Goal: Find specific page/section: Find specific page/section

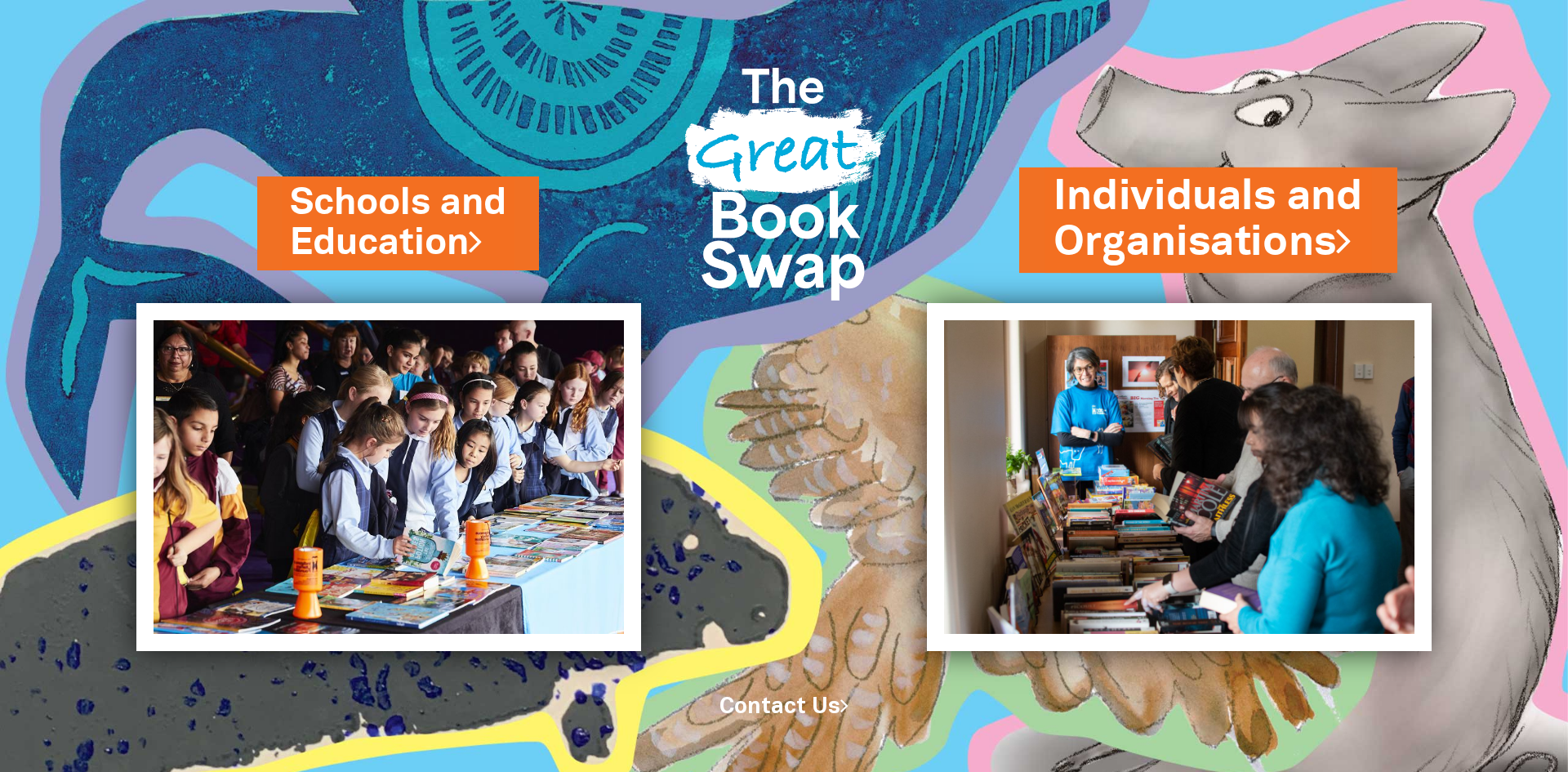
click at [1192, 218] on link "Individuals and Organisations" at bounding box center [1207, 219] width 309 height 103
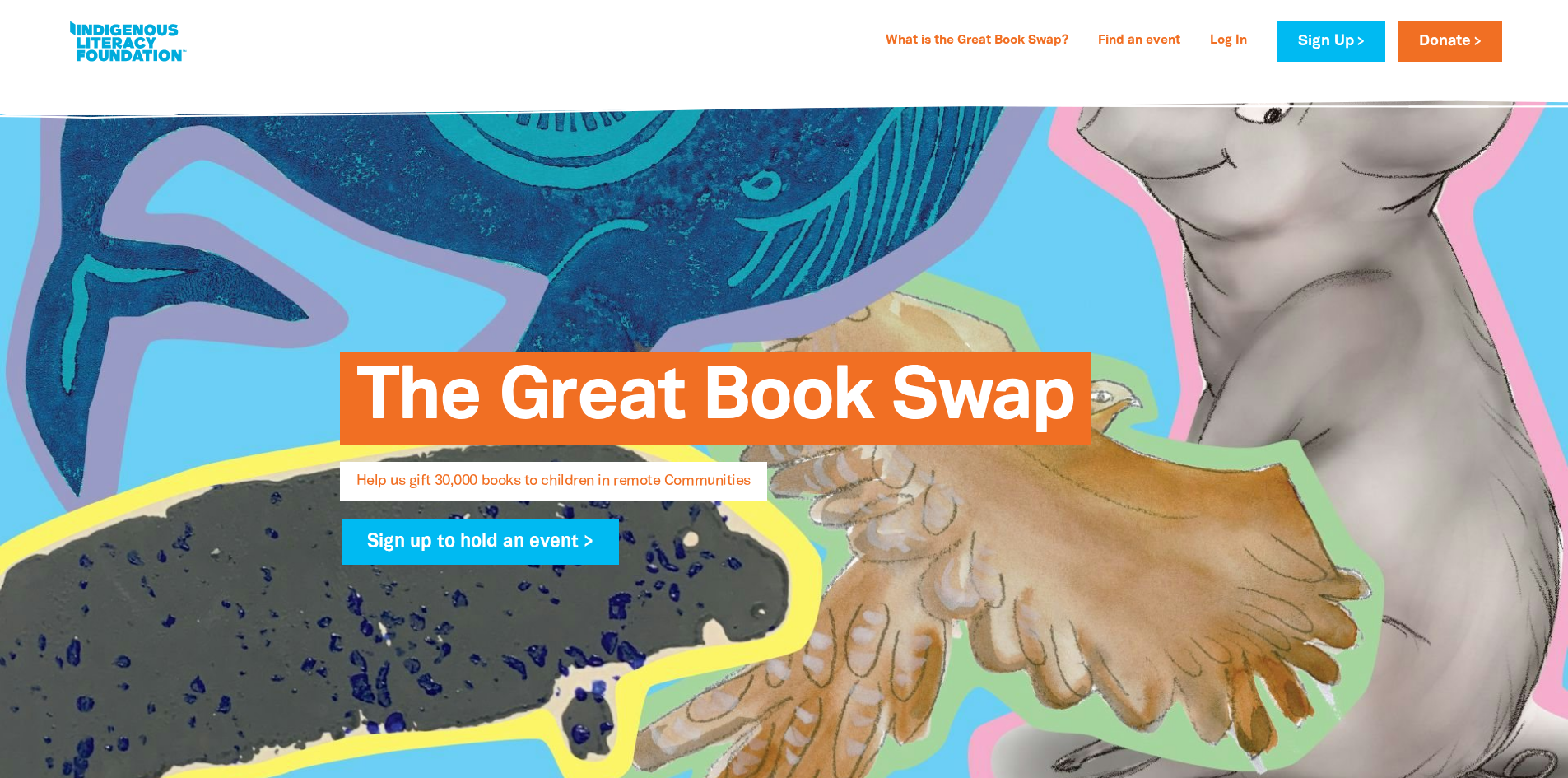
select select "AU"
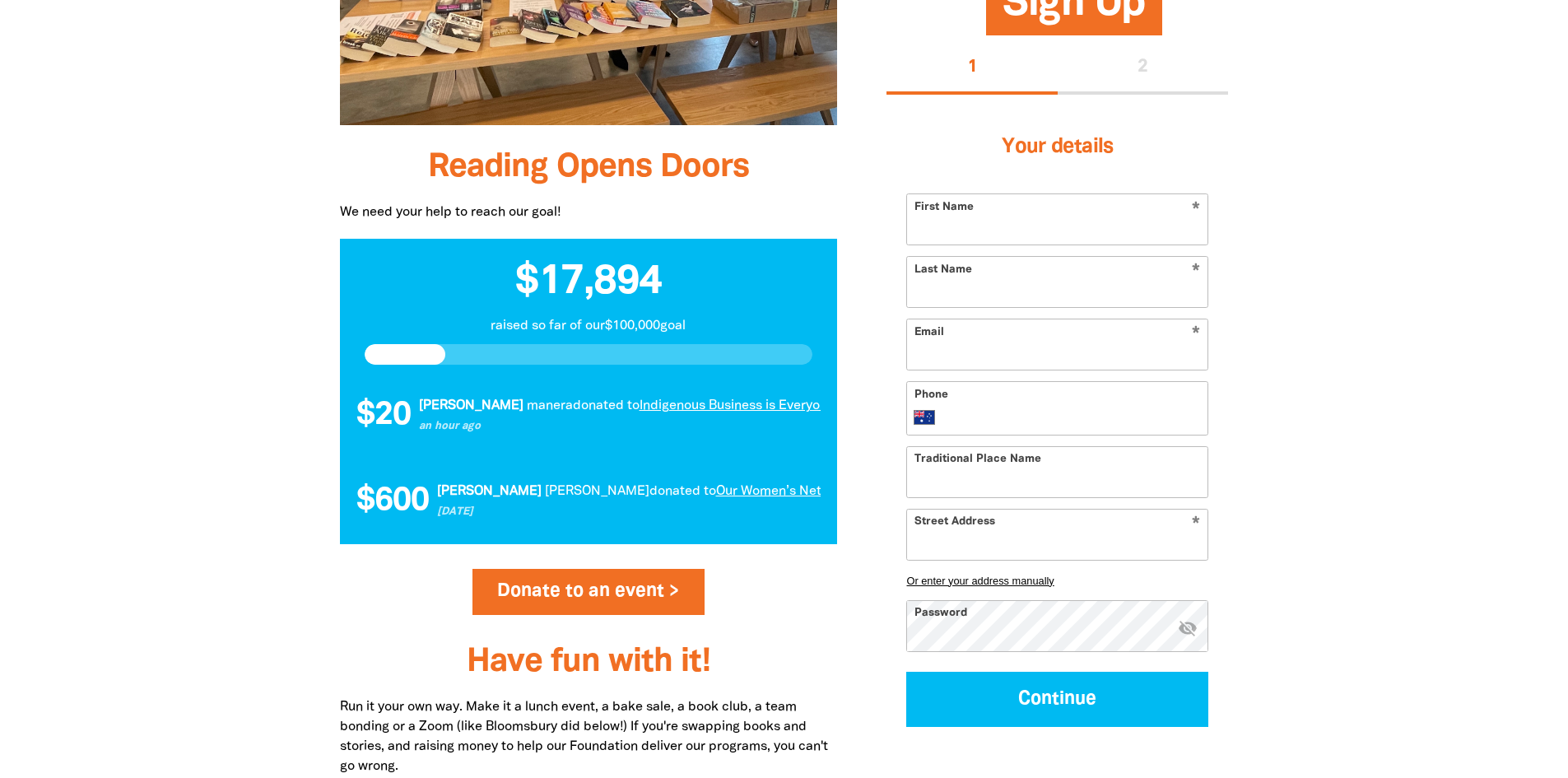
scroll to position [1481, 0]
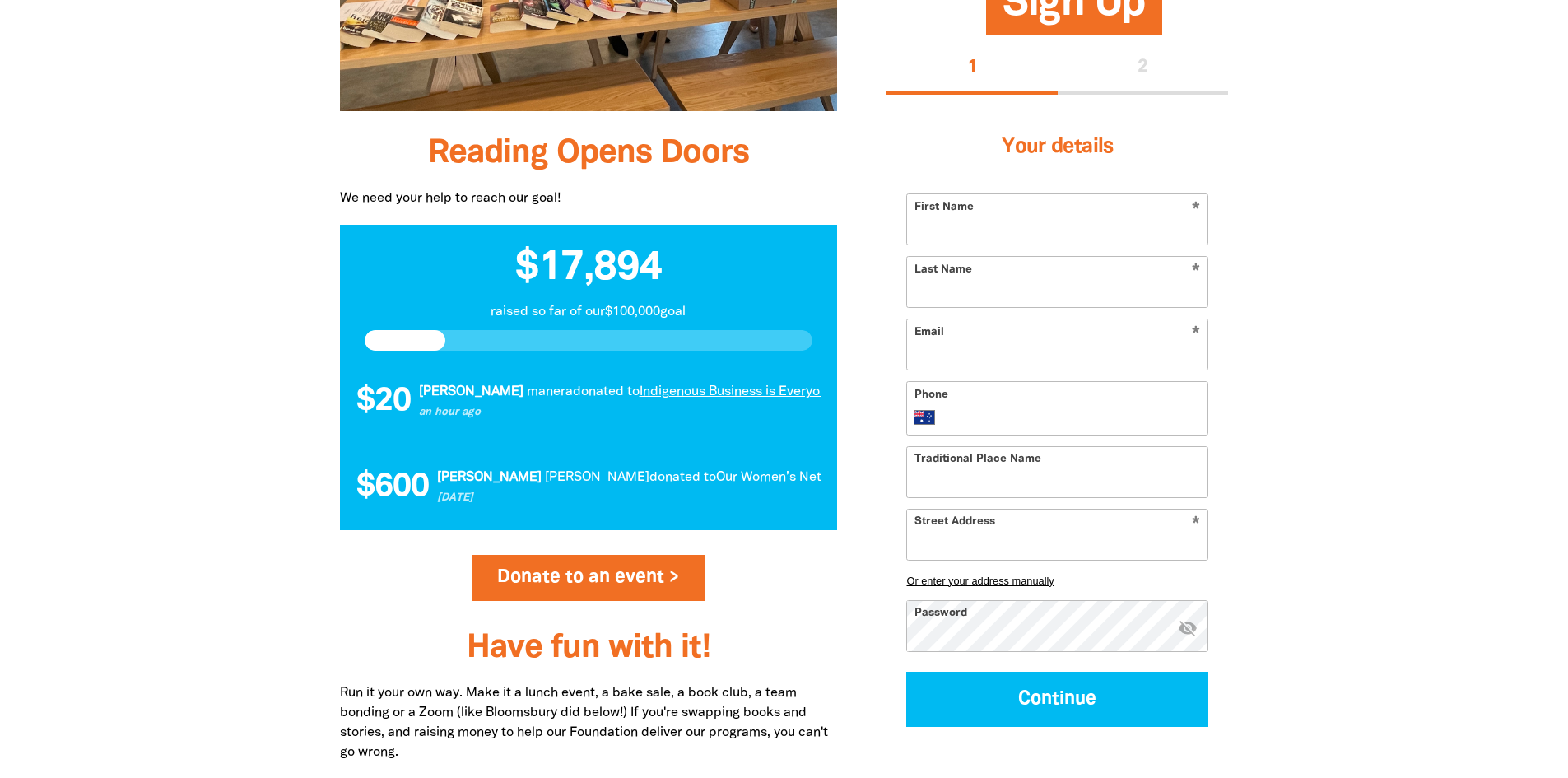
click at [1252, 389] on link "[GEOGRAPHIC_DATA] Book Swap" at bounding box center [1352, 391] width 200 height 11
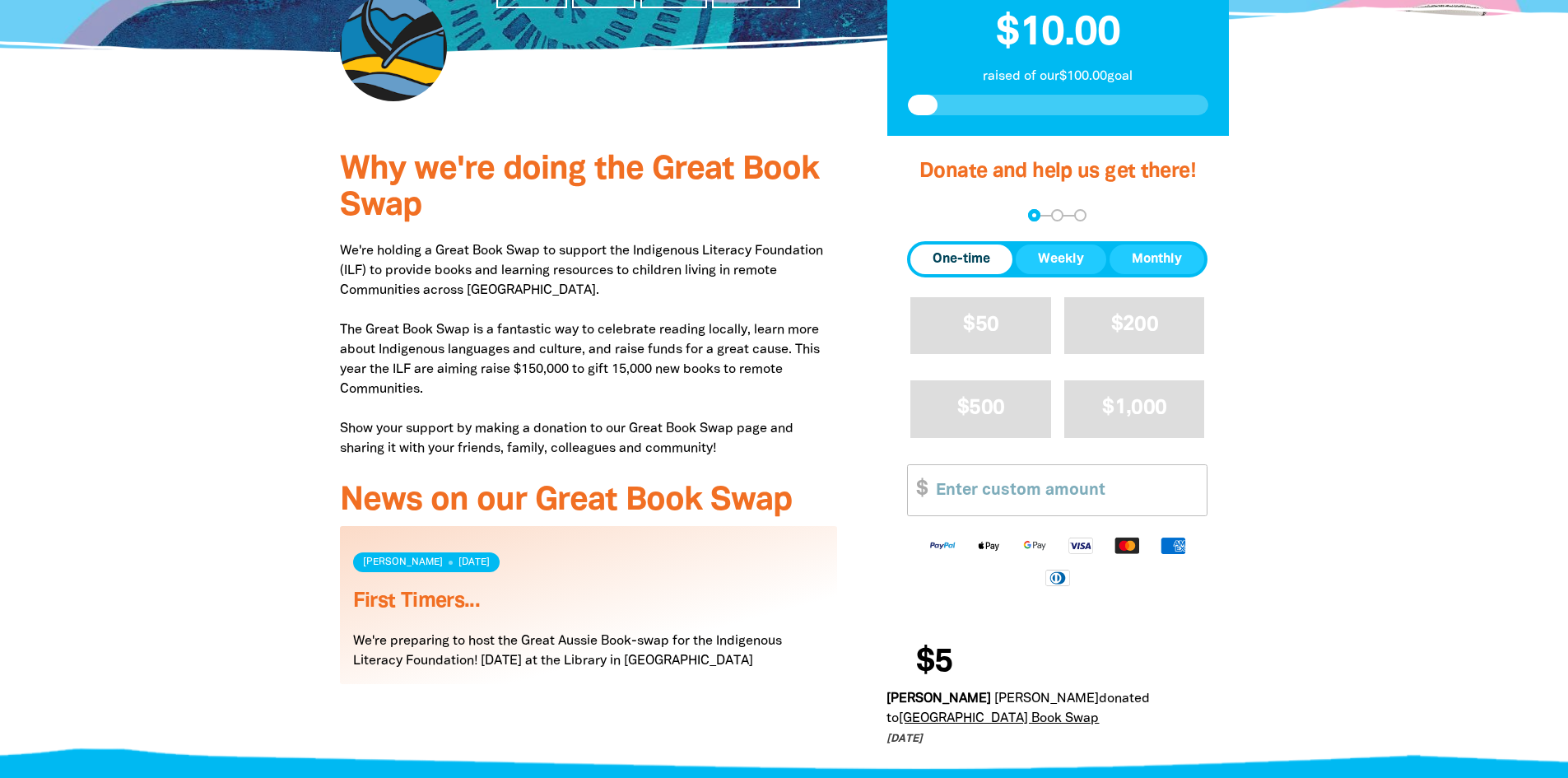
scroll to position [659, 0]
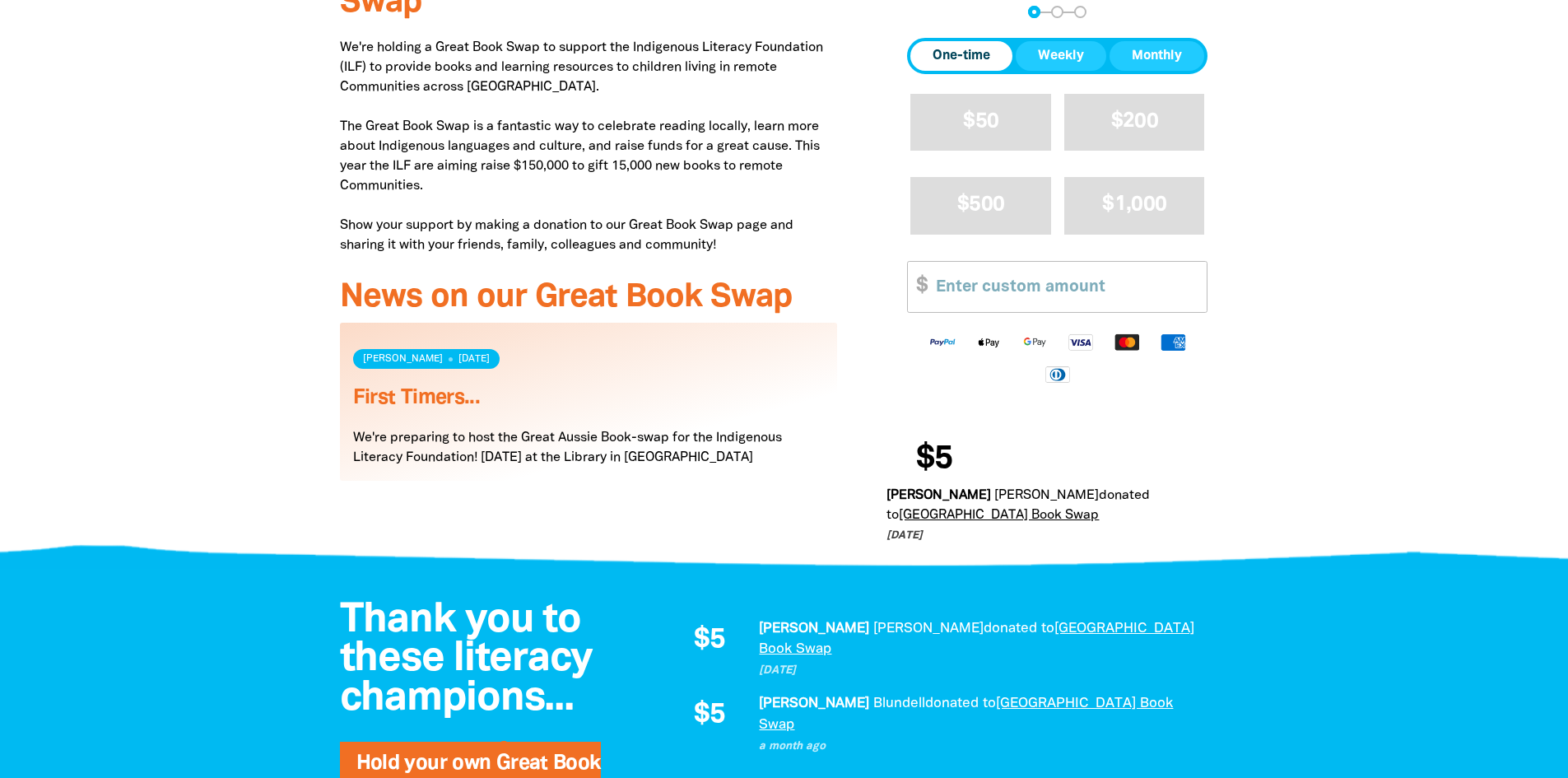
select select "AU"
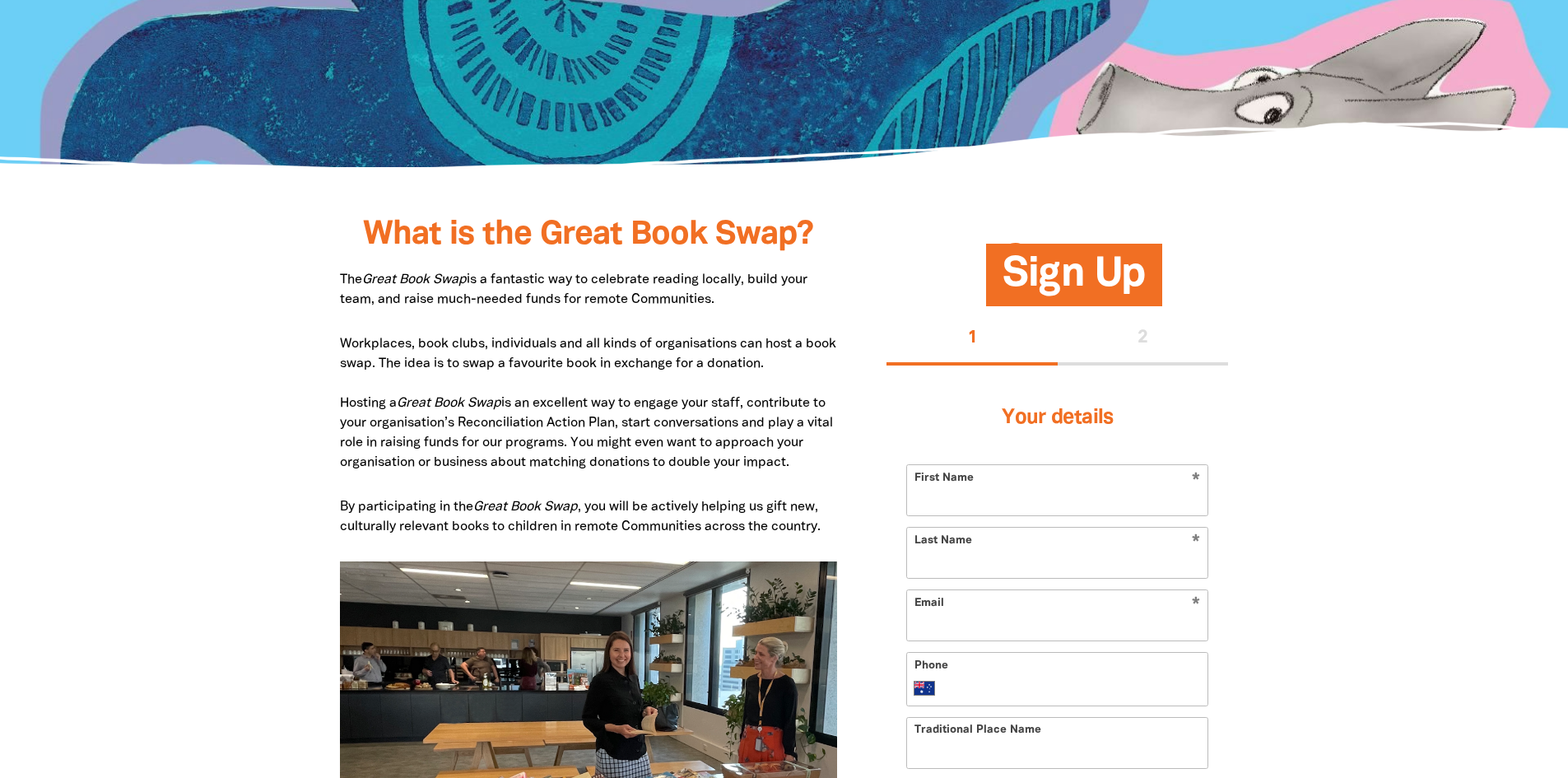
scroll to position [1481, 0]
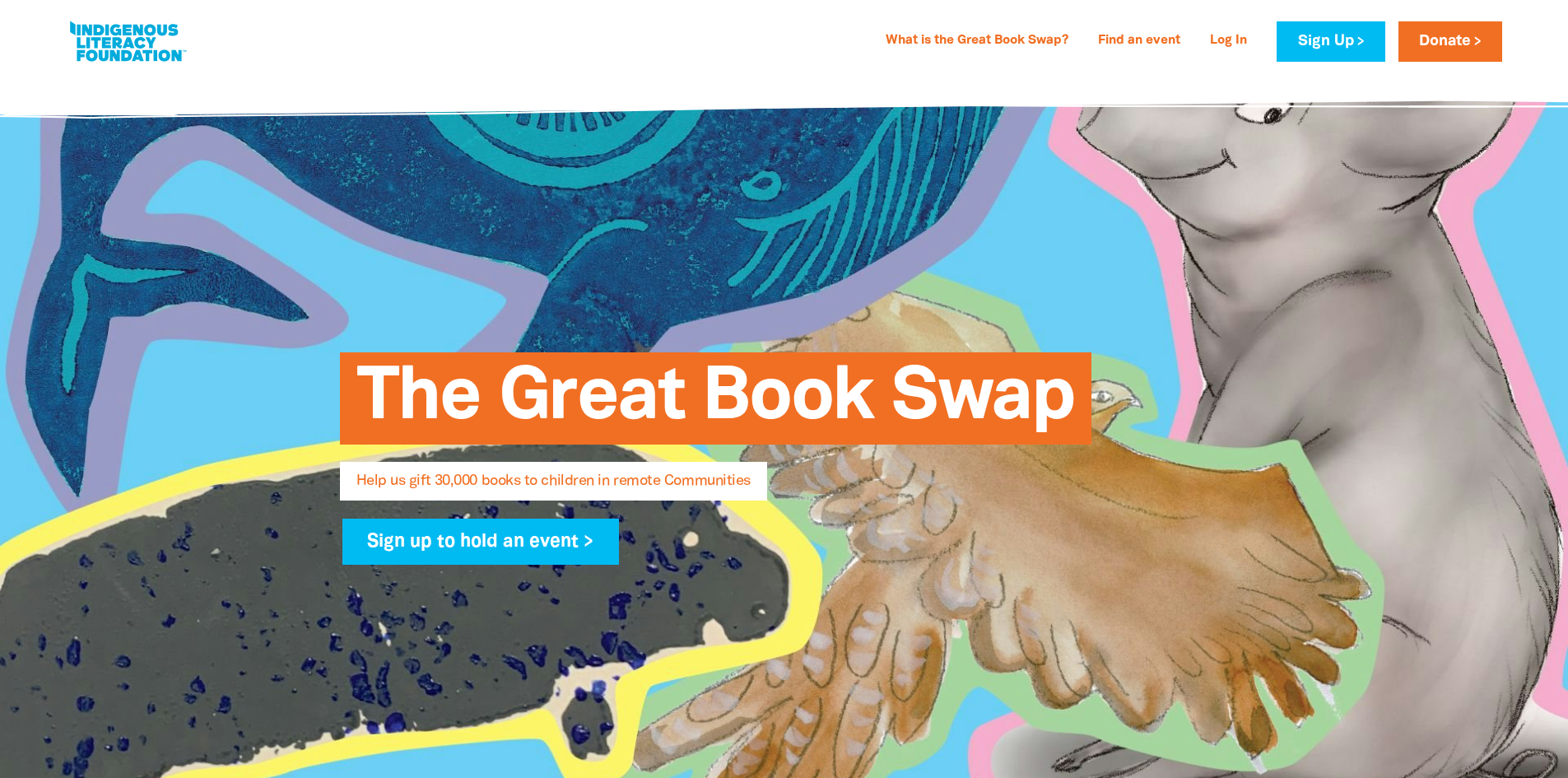
select select "AU"
